Goal: Navigation & Orientation: Find specific page/section

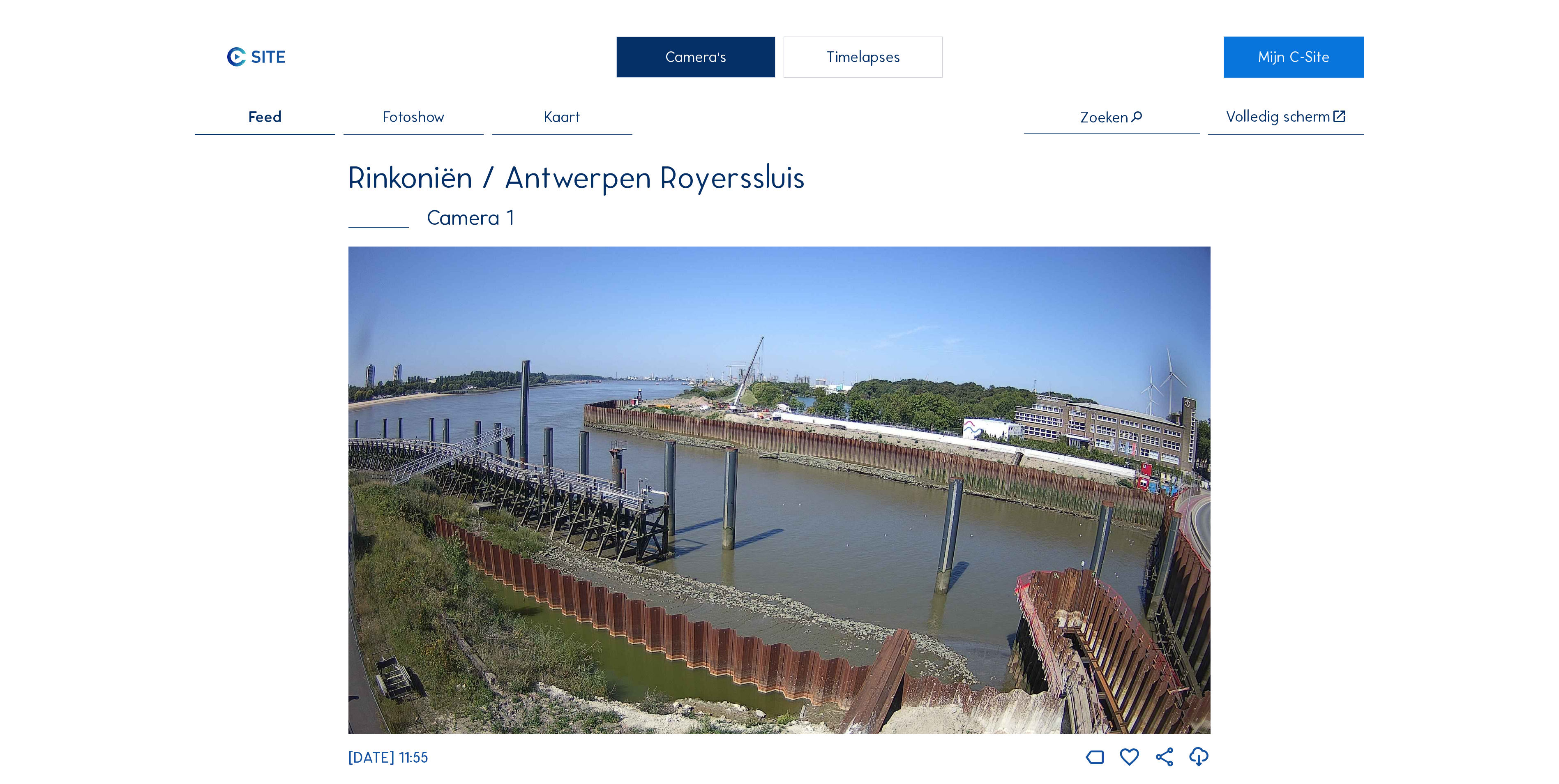
scroll to position [739, 0]
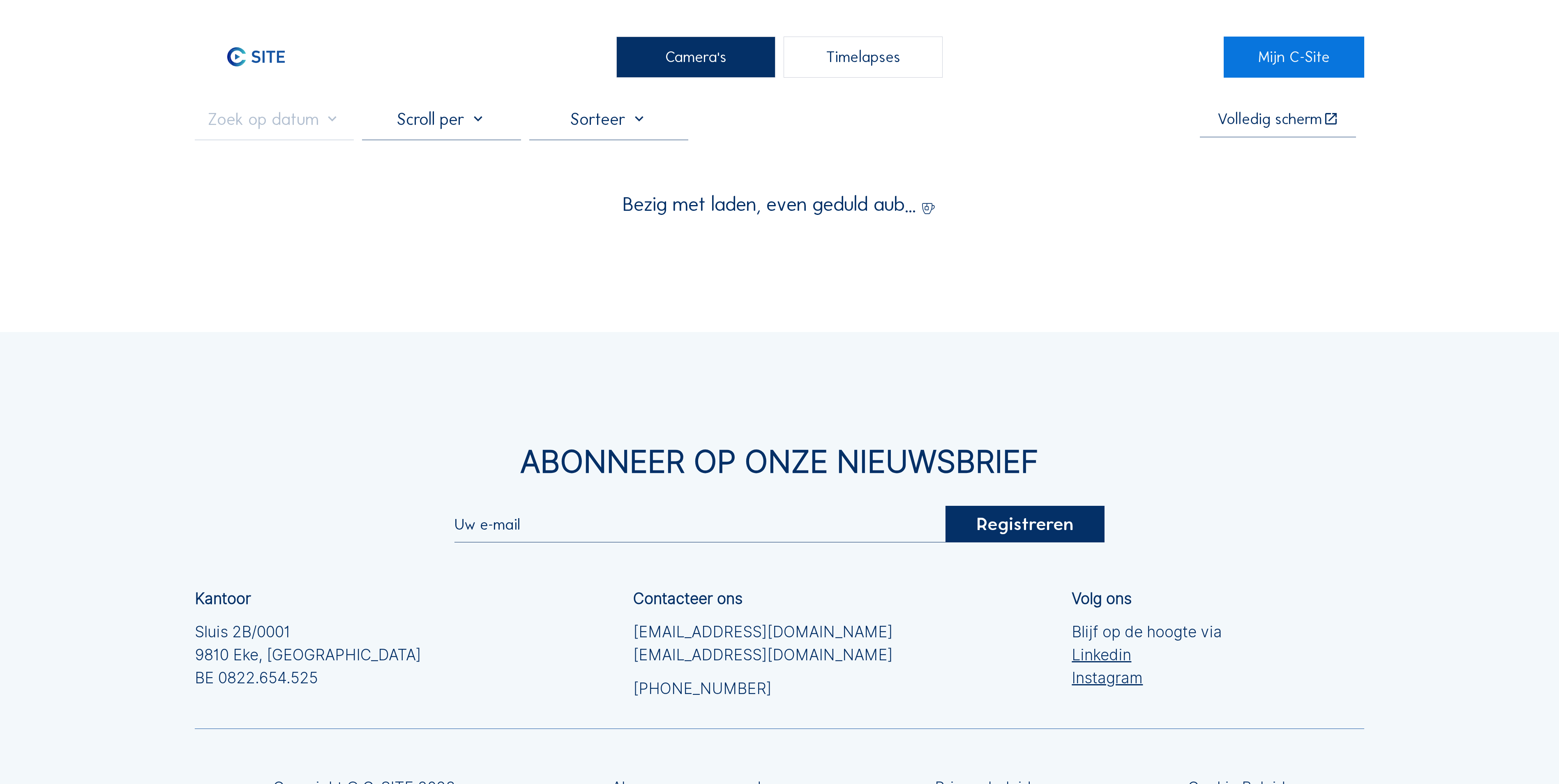
click at [670, 65] on div "Camera's" at bounding box center [696, 57] width 159 height 41
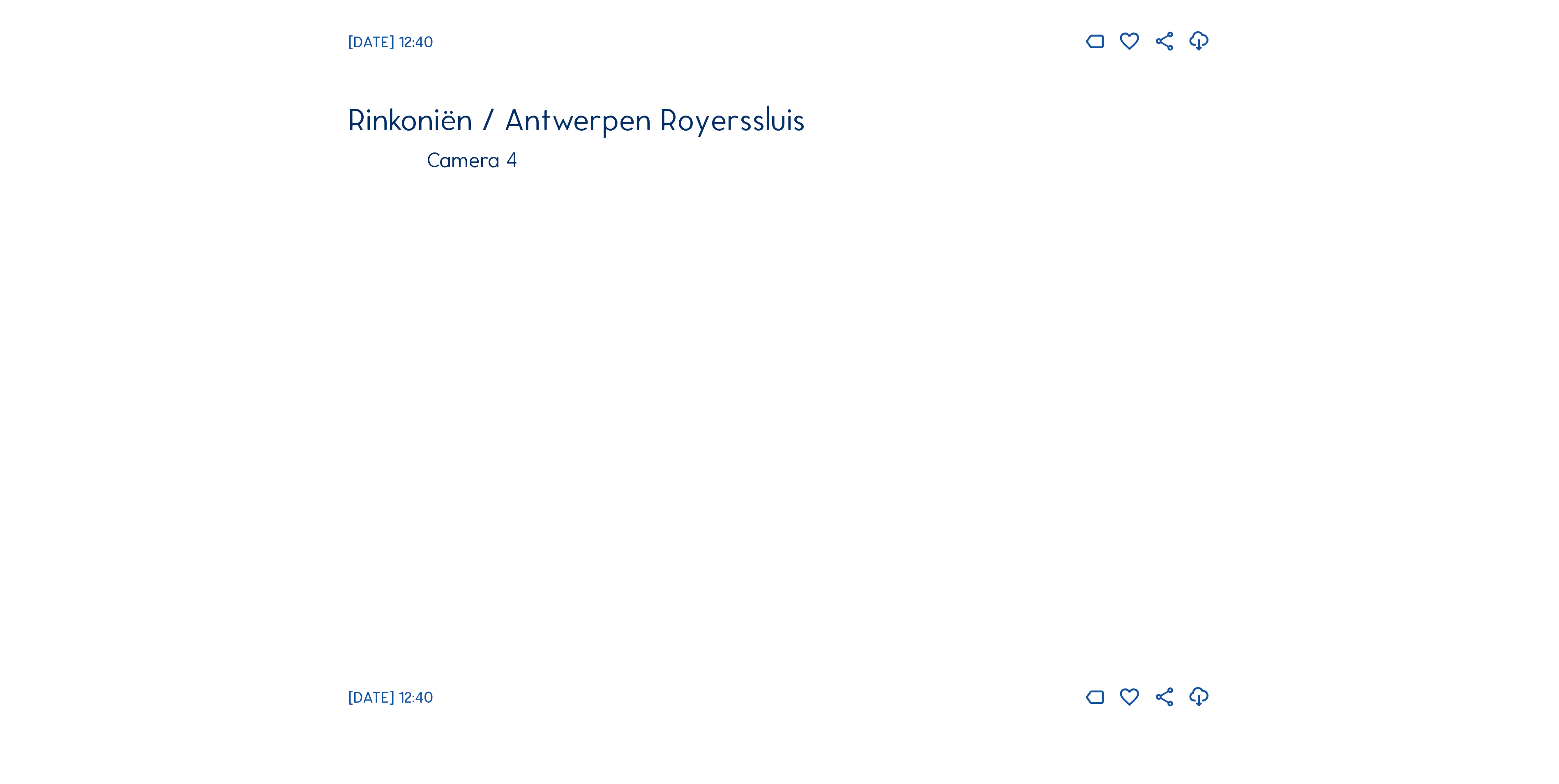
scroll to position [2137, 0]
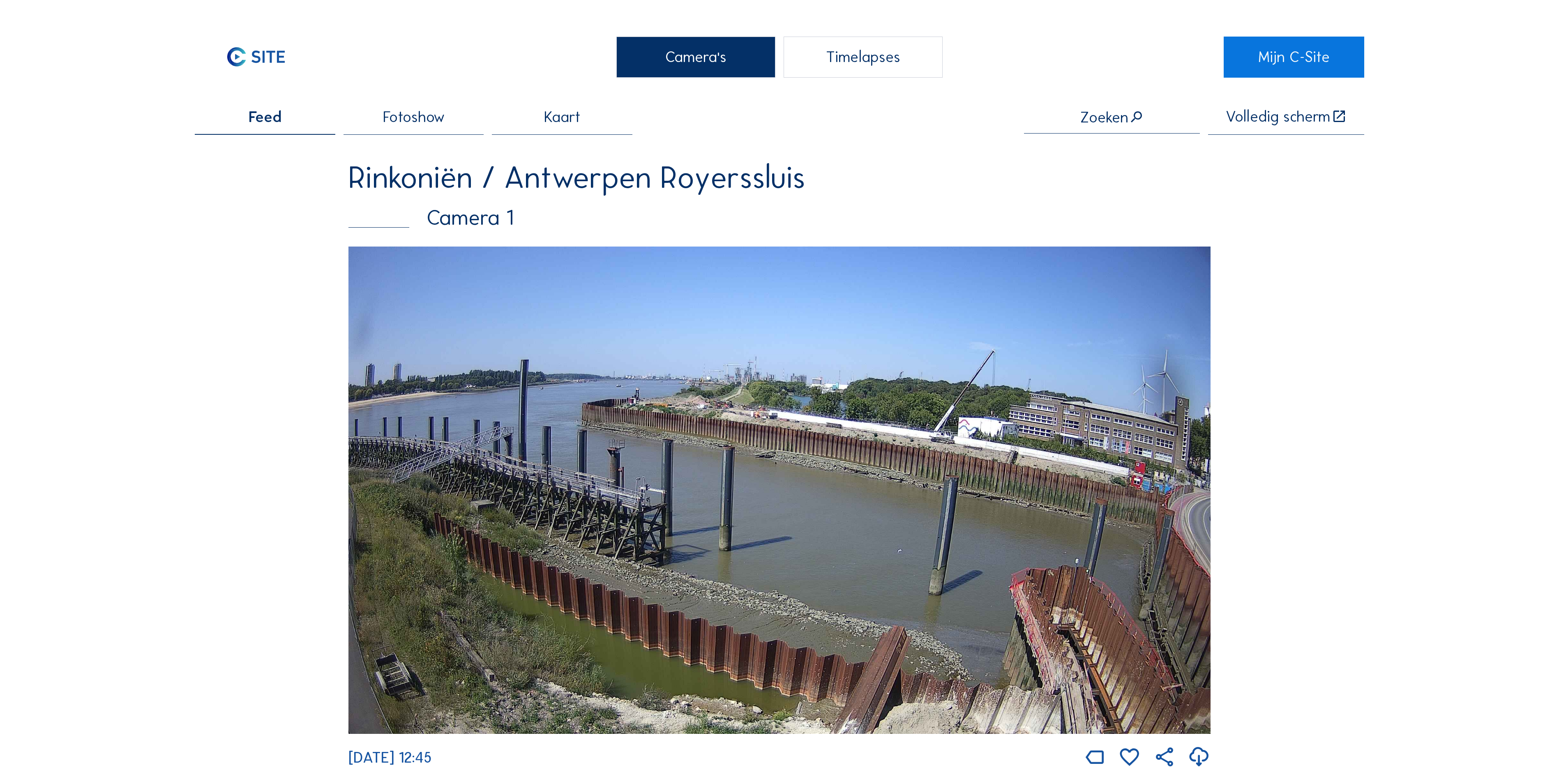
click at [648, 51] on div "Camera's" at bounding box center [696, 57] width 159 height 41
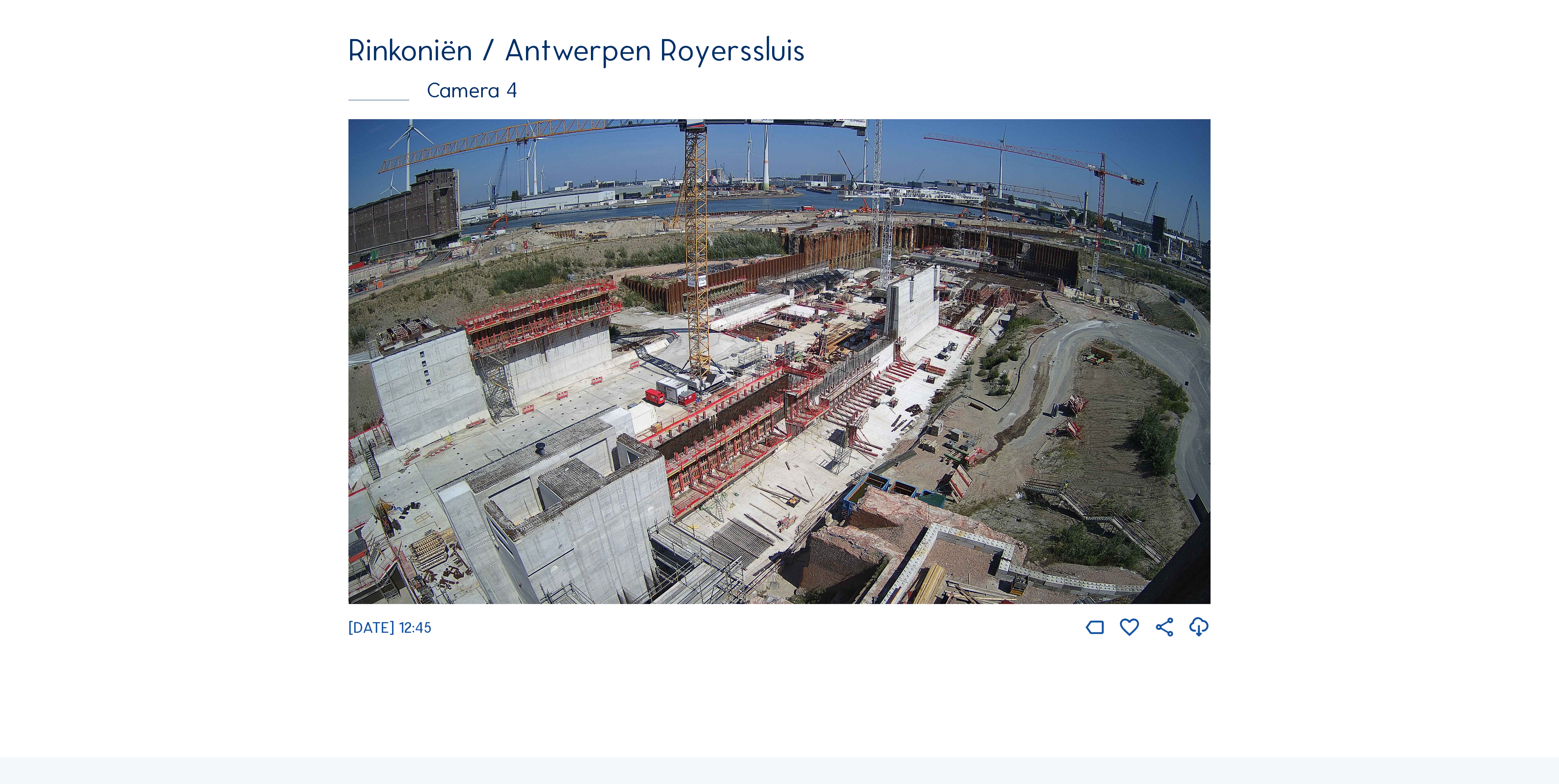
scroll to position [2219, 0]
